Goal: Navigation & Orientation: Go to known website

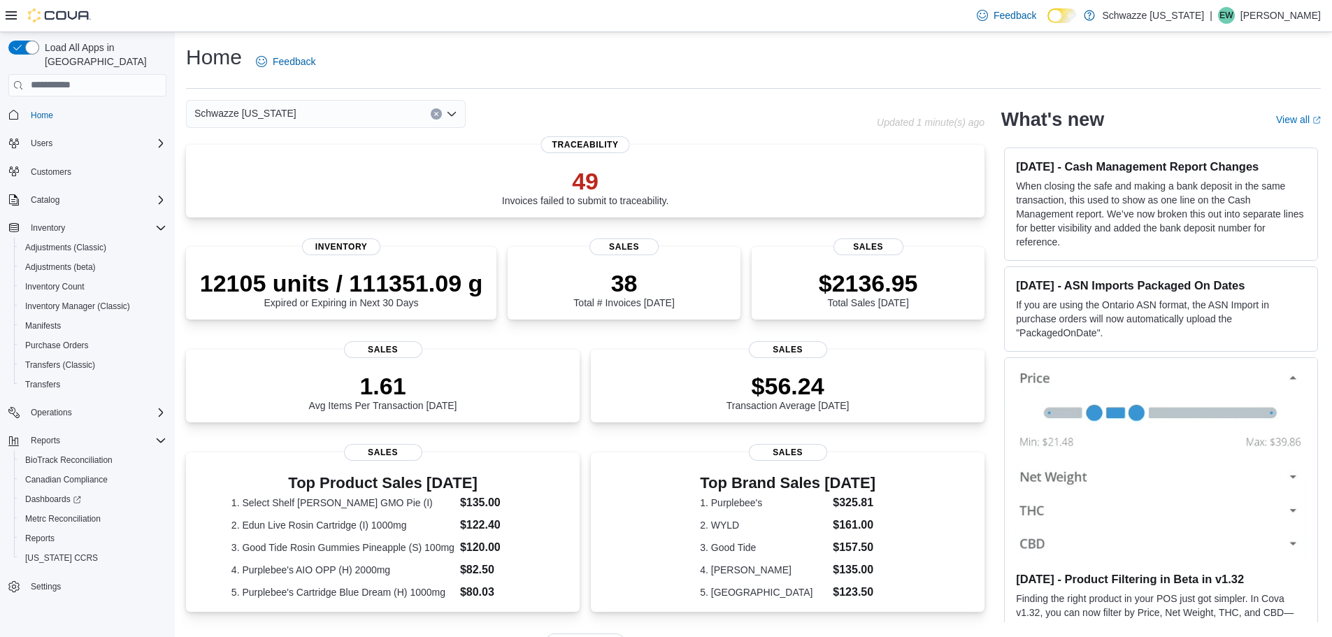
click at [1309, 13] on p "[PERSON_NAME]" at bounding box center [1280, 15] width 80 height 17
click at [1232, 136] on span "Sign Out" at bounding box center [1231, 136] width 38 height 14
